Goal: Transaction & Acquisition: Purchase product/service

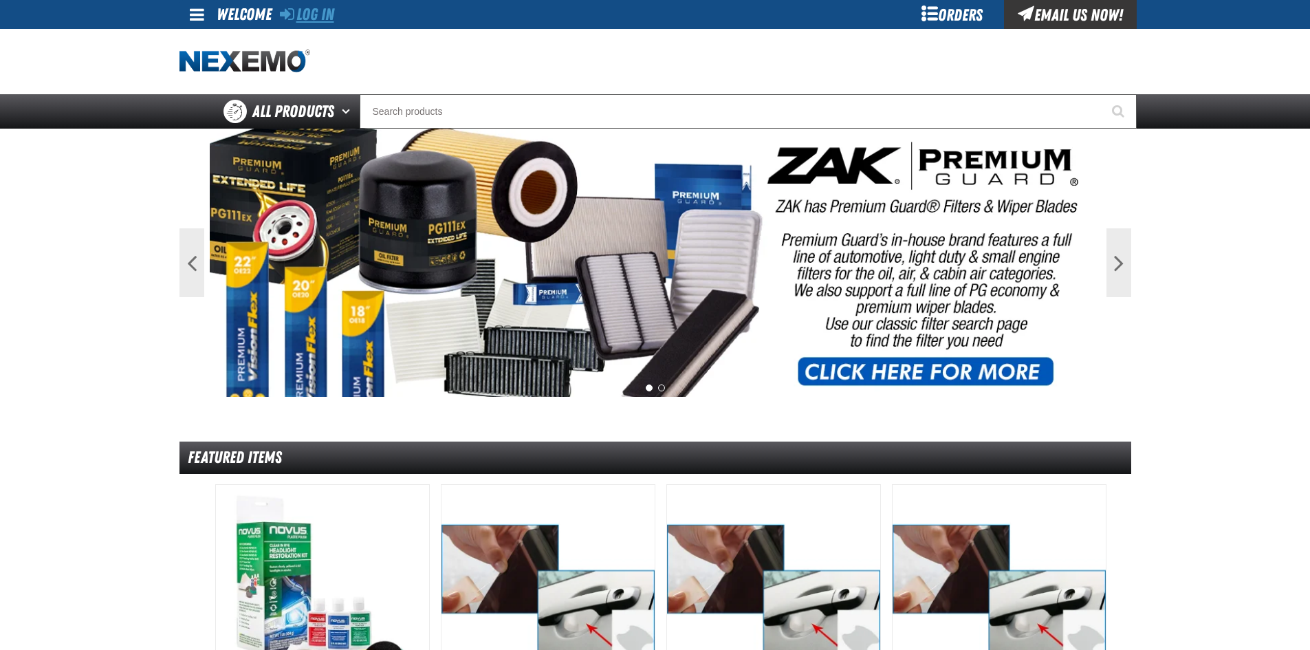
click at [305, 6] on link "Log In" at bounding box center [307, 14] width 54 height 19
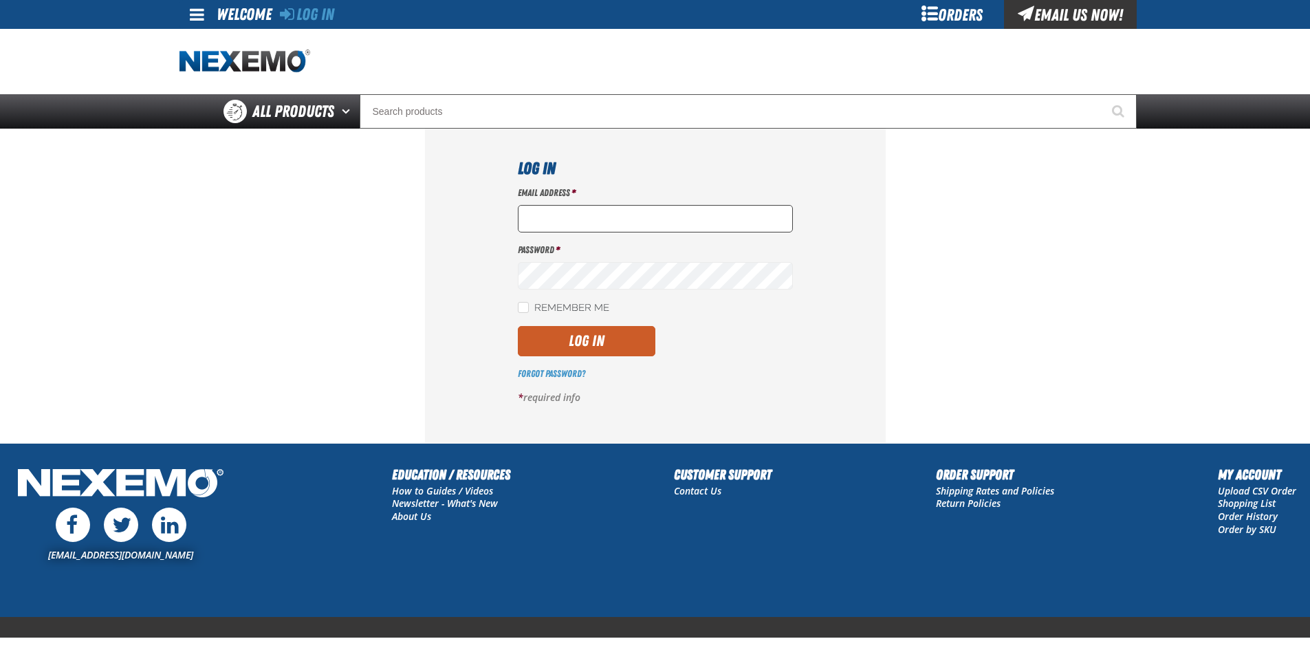
click at [551, 224] on input "Email Address *" at bounding box center [655, 219] width 275 height 28
type input "[EMAIL_ADDRESS][DOMAIN_NAME]"
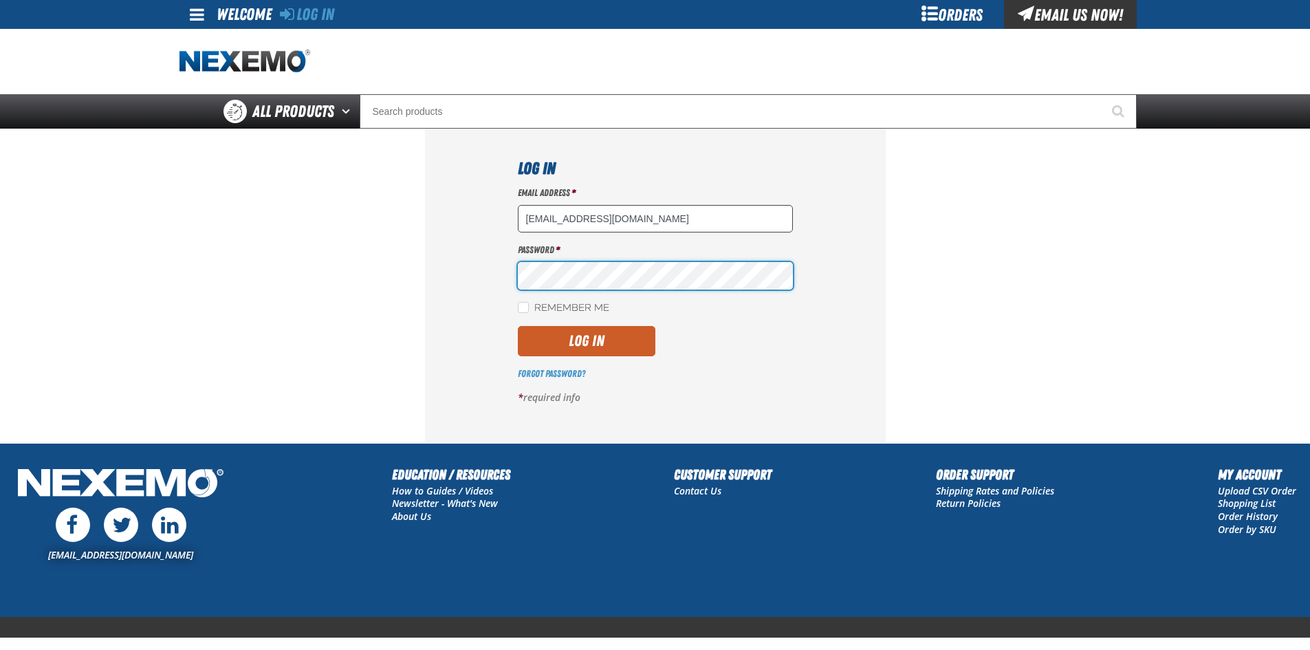
click at [518, 326] on button "Log In" at bounding box center [587, 341] width 138 height 30
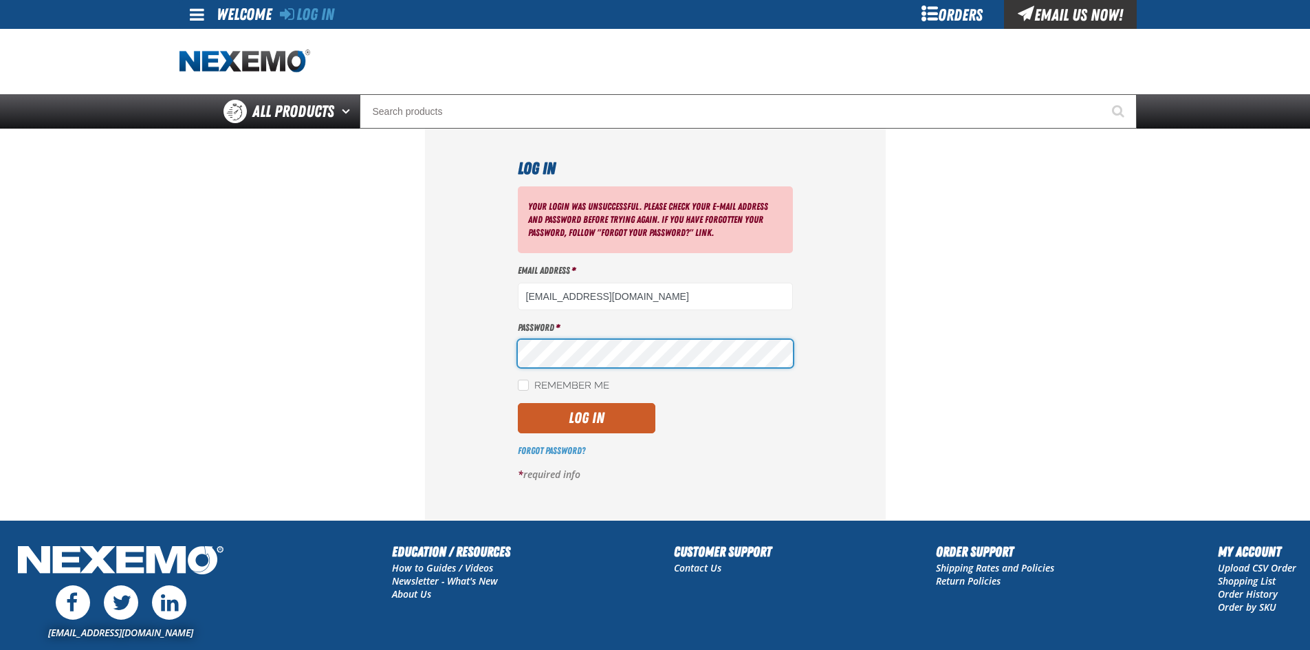
click at [518, 403] on button "Log In" at bounding box center [587, 418] width 138 height 30
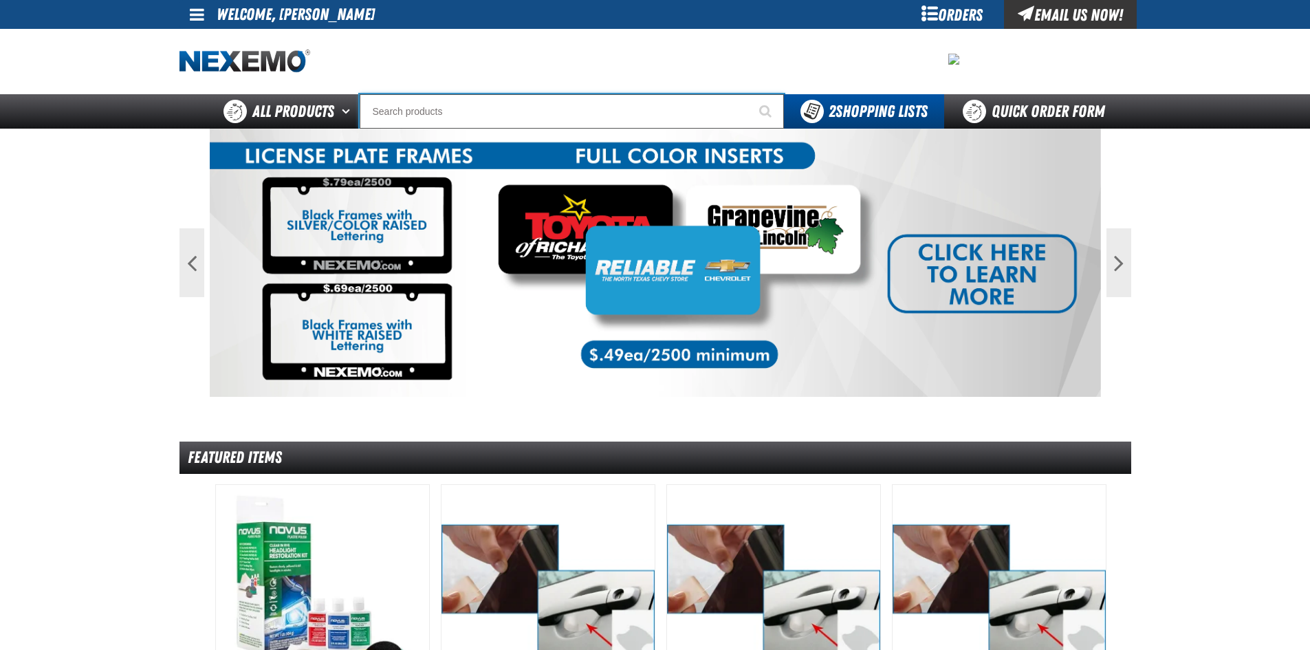
click at [392, 115] on input "Search" at bounding box center [572, 111] width 424 height 34
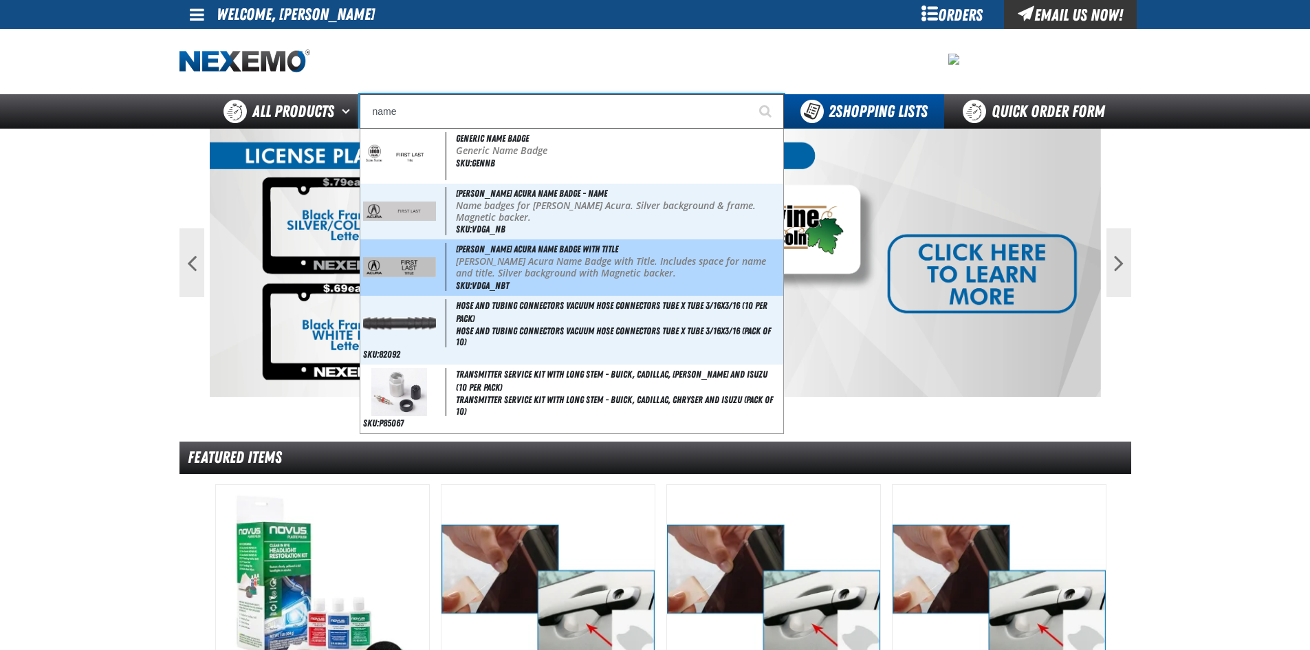
click at [472, 247] on span "Vandergriff Acura Name Badge with Title" at bounding box center [537, 248] width 162 height 11
type input "Vandergriff Acura Name Badge with Title"
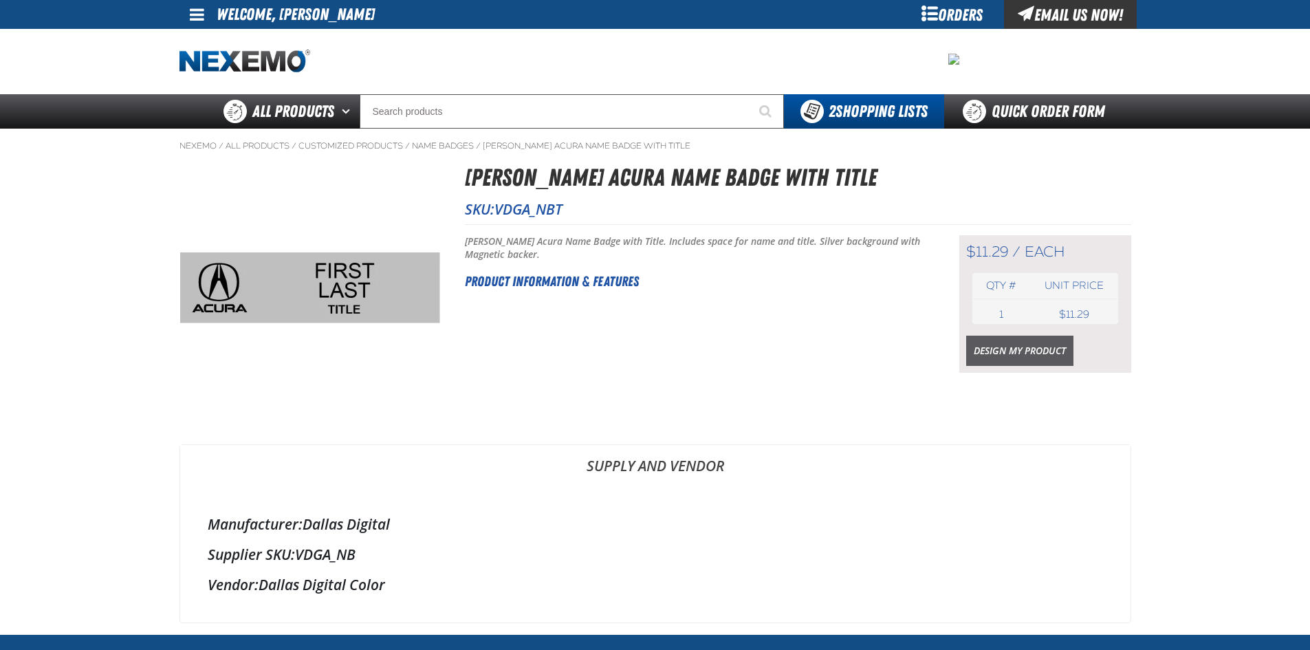
click at [1020, 351] on link "Design My Product" at bounding box center [1019, 351] width 107 height 30
